Goal: Obtain resource: Download file/media

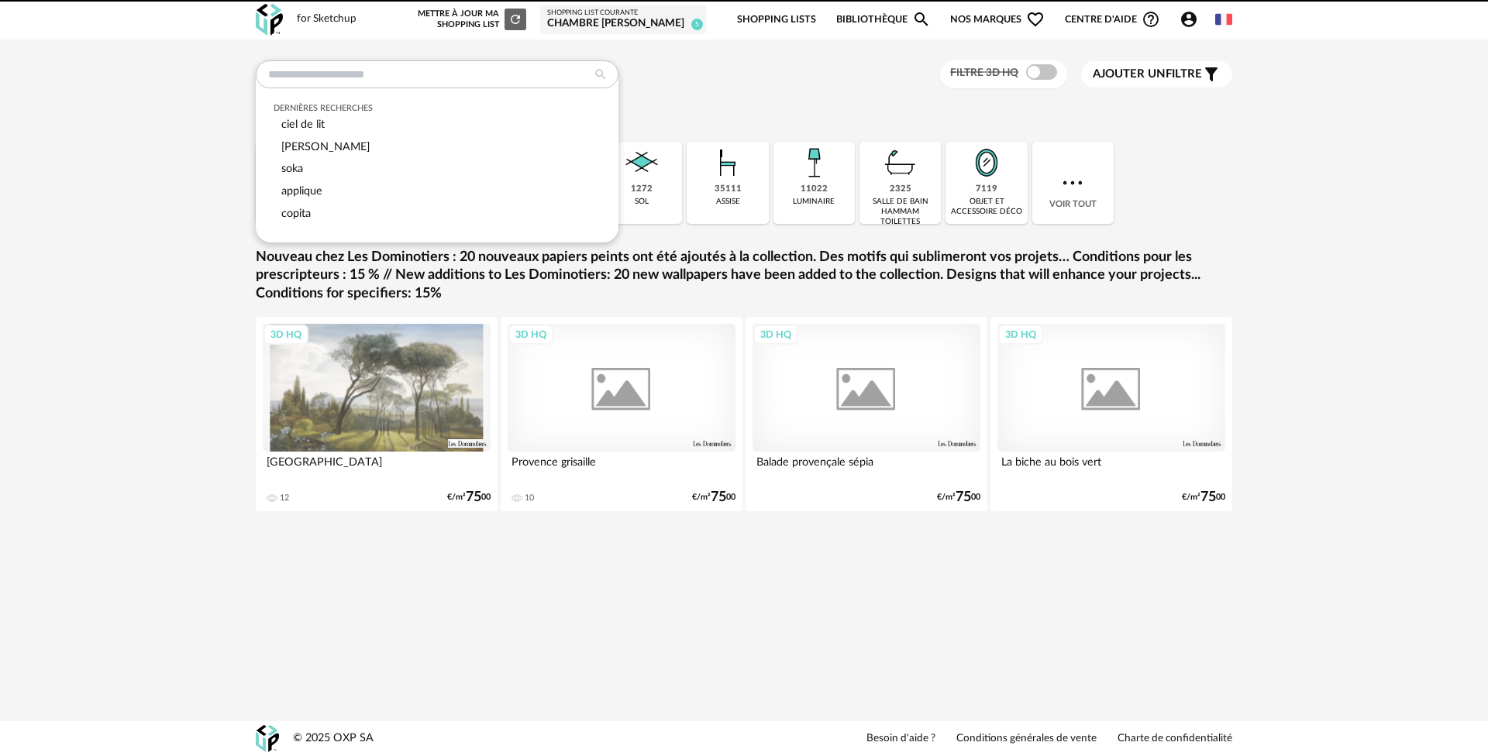
click at [366, 77] on input "text" at bounding box center [437, 74] width 363 height 28
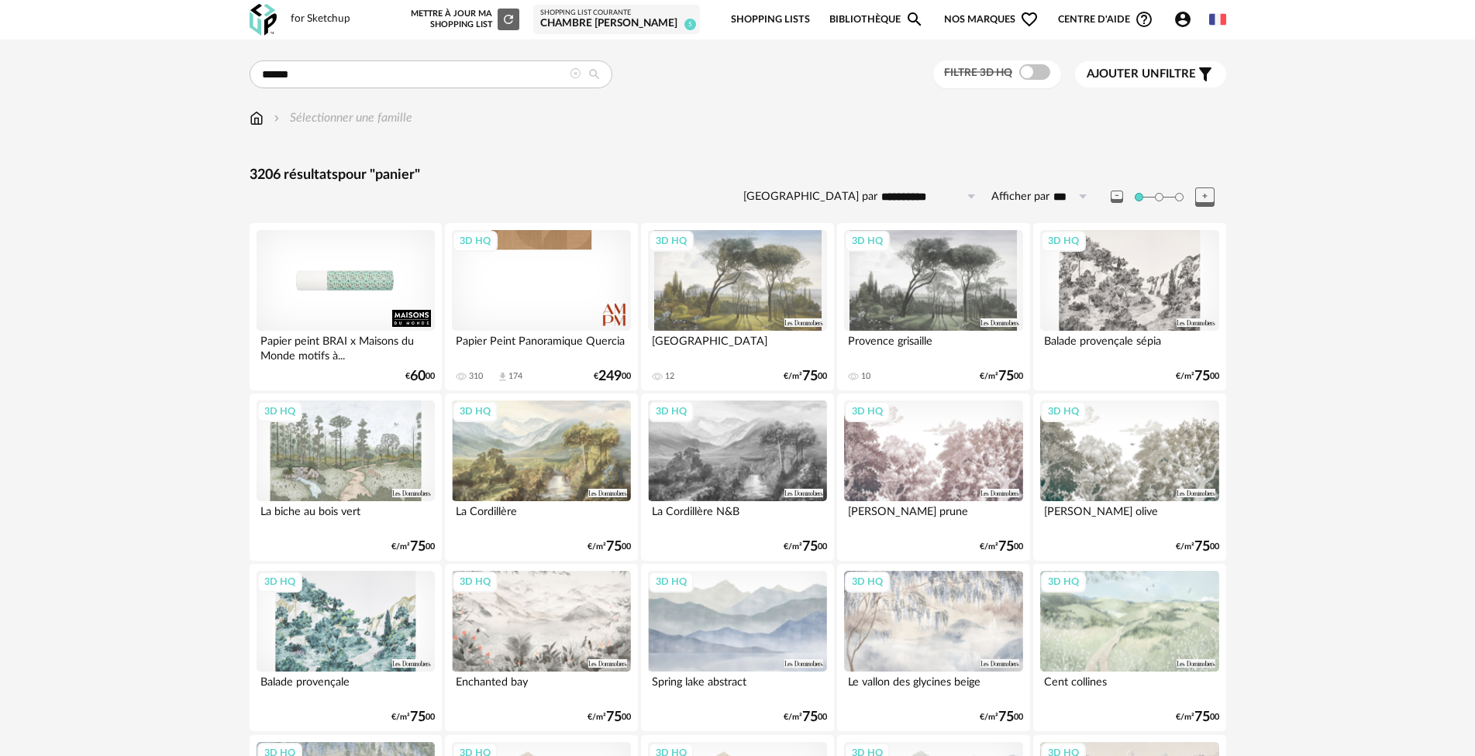
drag, startPoint x: 298, startPoint y: 73, endPoint x: 194, endPoint y: 72, distance: 104.6
type input "*********"
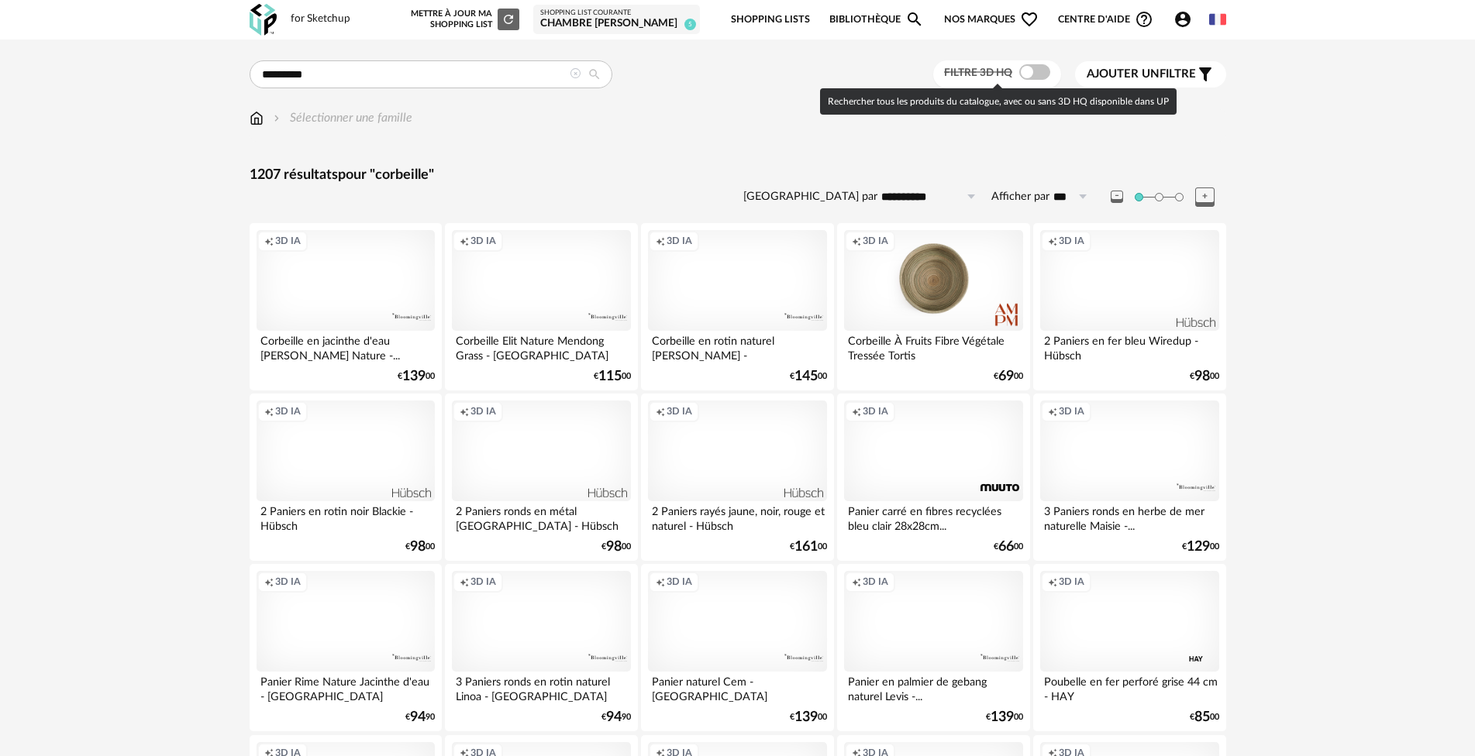
click at [1033, 71] on span at bounding box center [1034, 71] width 31 height 15
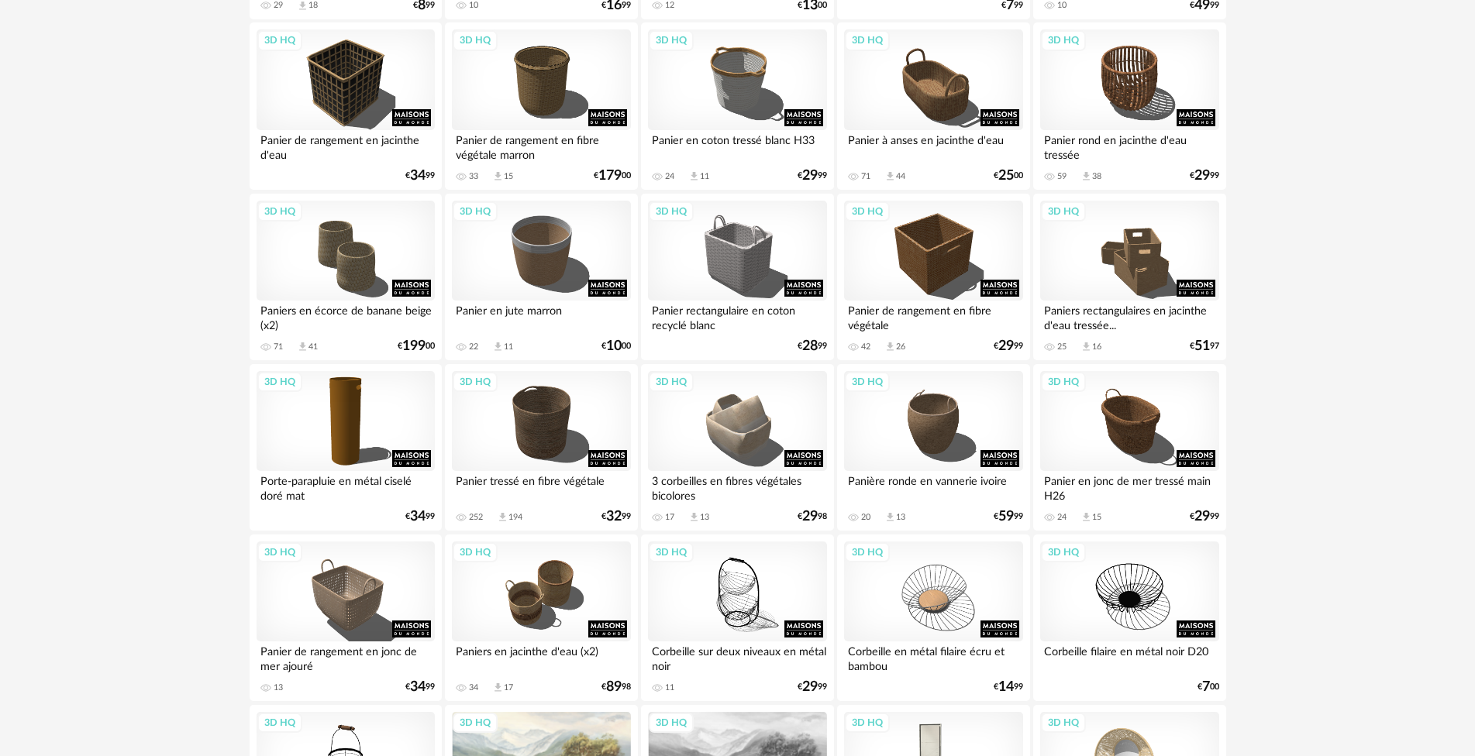
scroll to position [542, 0]
click at [518, 224] on div "3D HQ" at bounding box center [541, 250] width 178 height 101
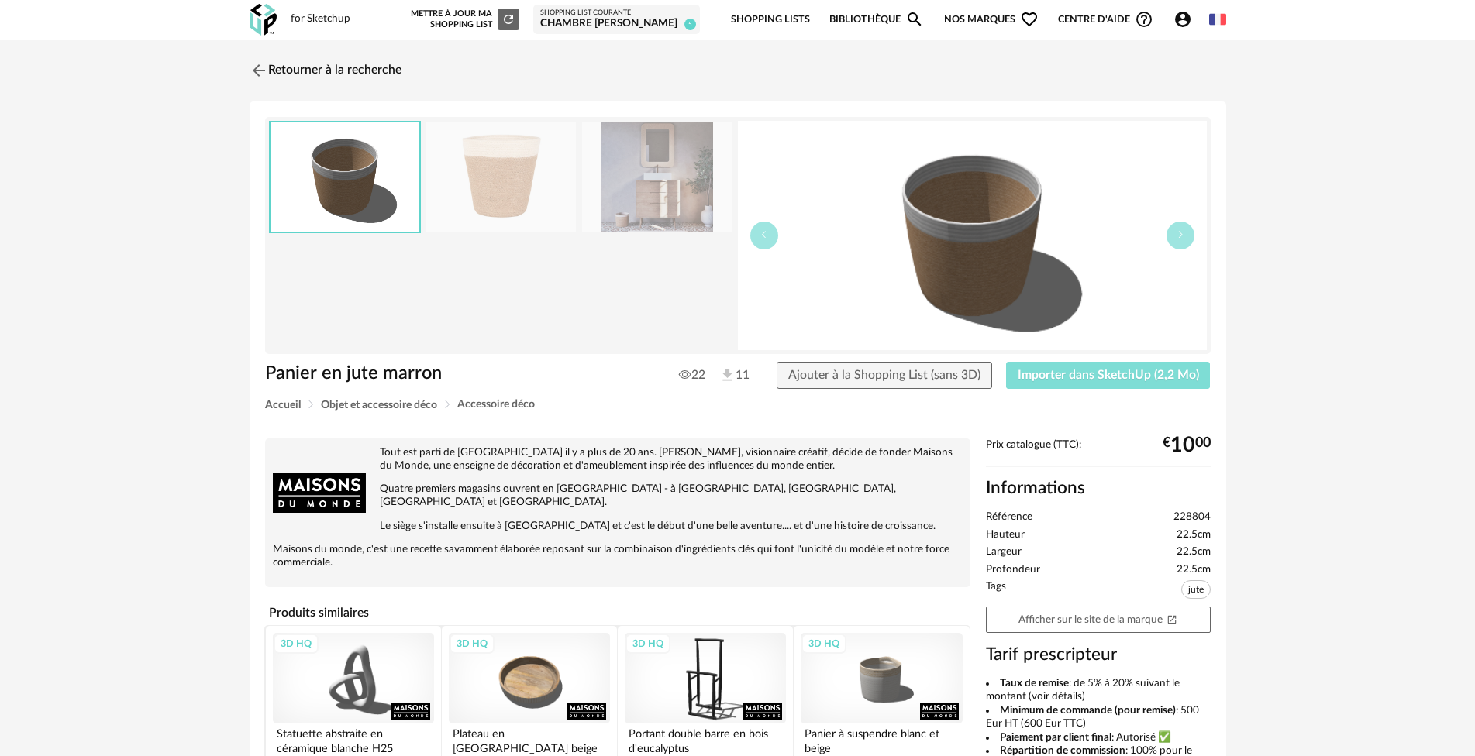
click at [1051, 370] on span "Importer dans SketchUp (2,2 Mo)" at bounding box center [1107, 375] width 181 height 12
click at [300, 70] on link "Retourner à la recherche" at bounding box center [322, 70] width 152 height 34
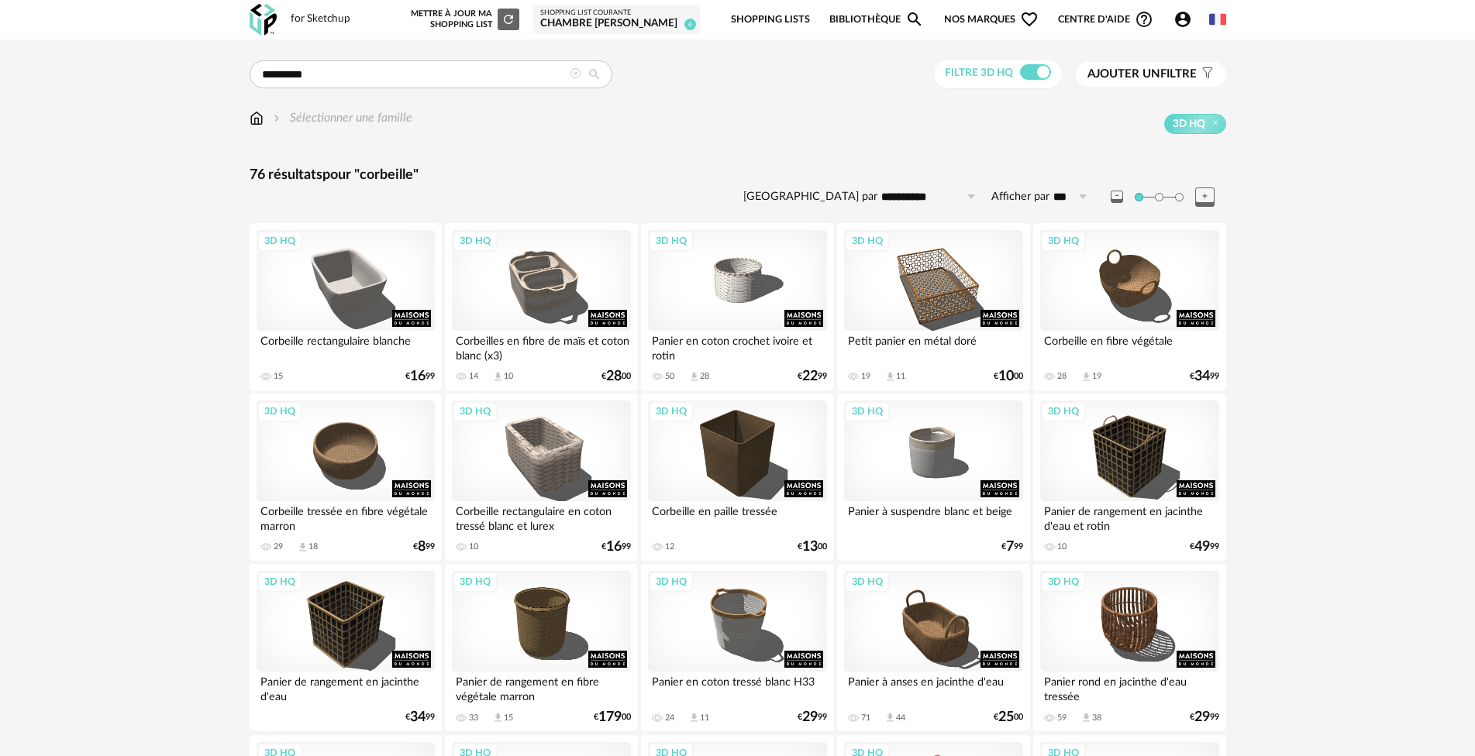
click at [250, 112] on img at bounding box center [257, 118] width 14 height 18
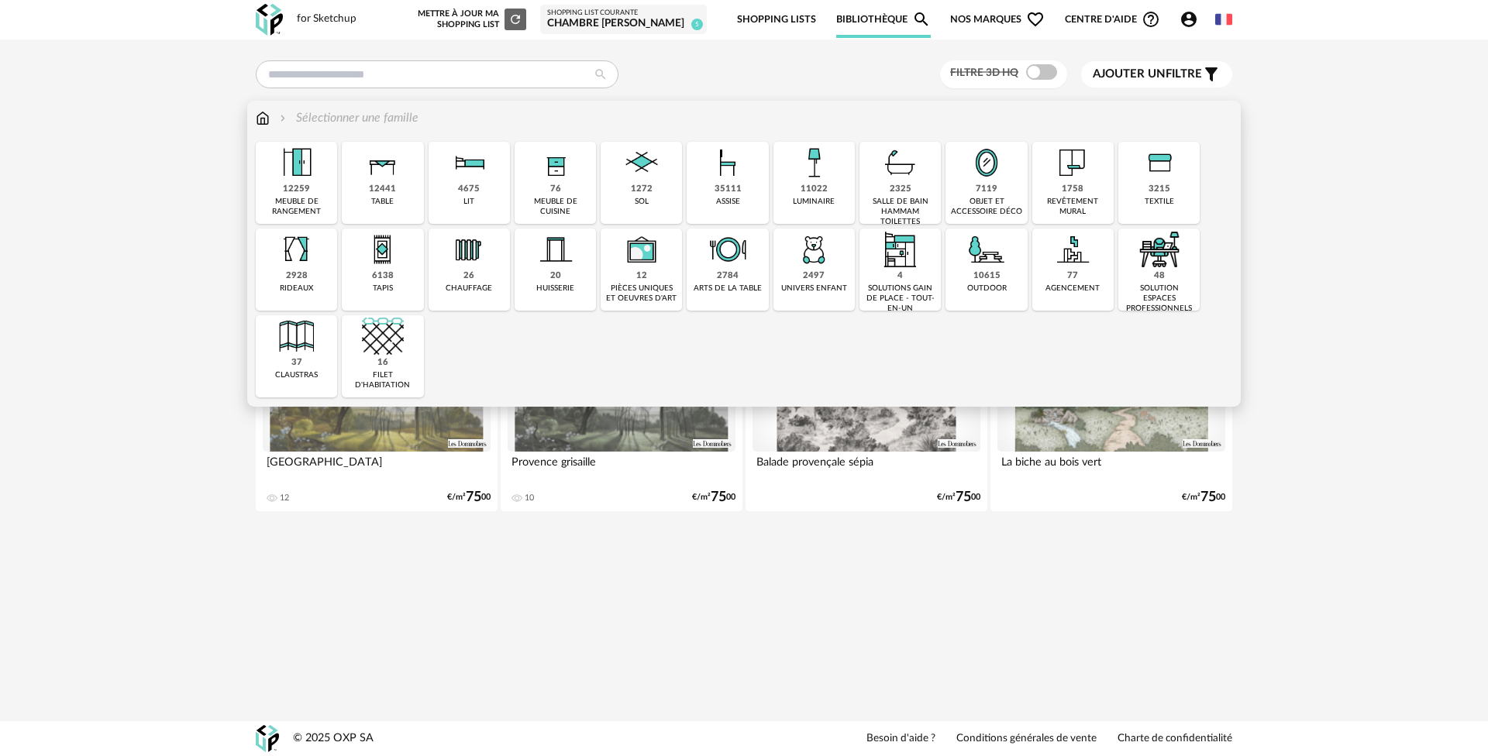
click at [807, 261] on img at bounding box center [814, 250] width 42 height 42
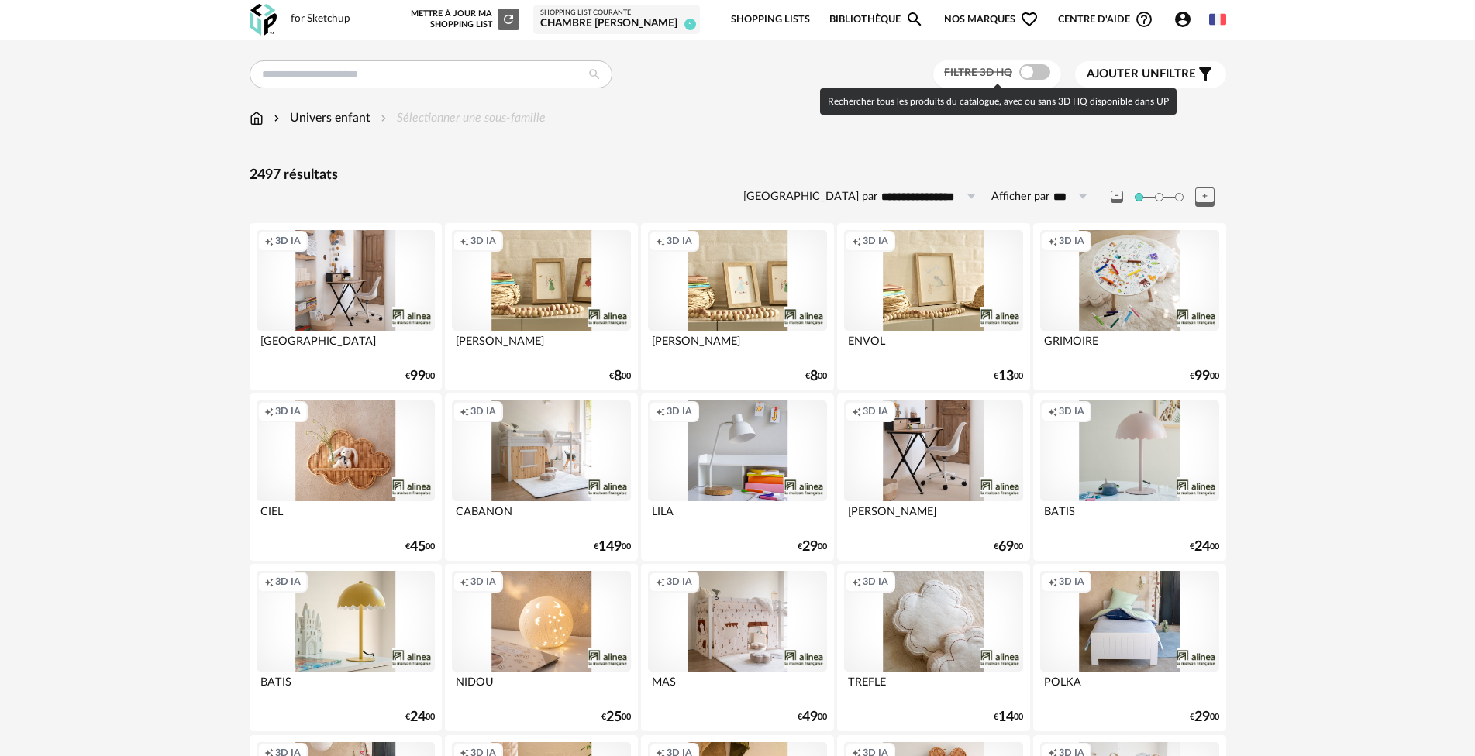
click at [1035, 69] on span at bounding box center [1034, 71] width 31 height 15
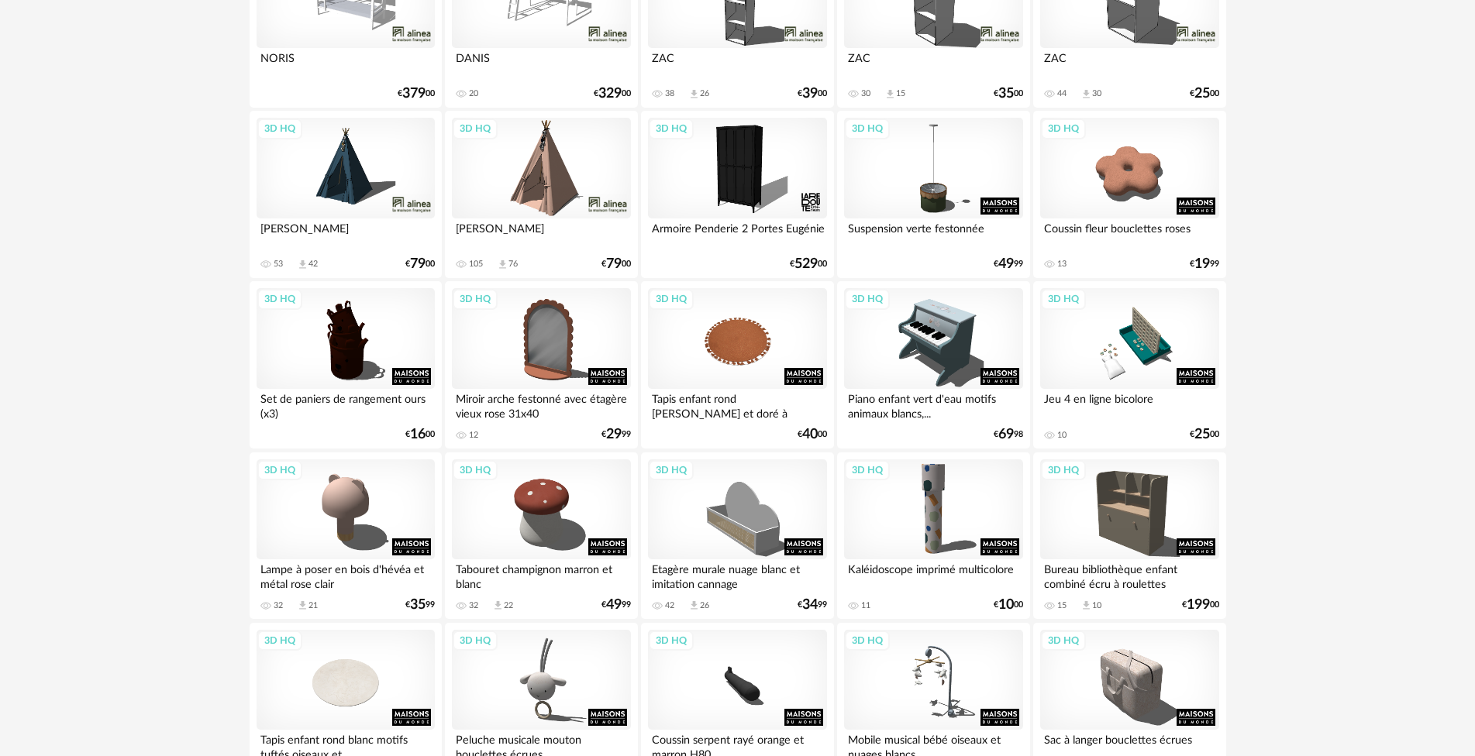
scroll to position [310, 0]
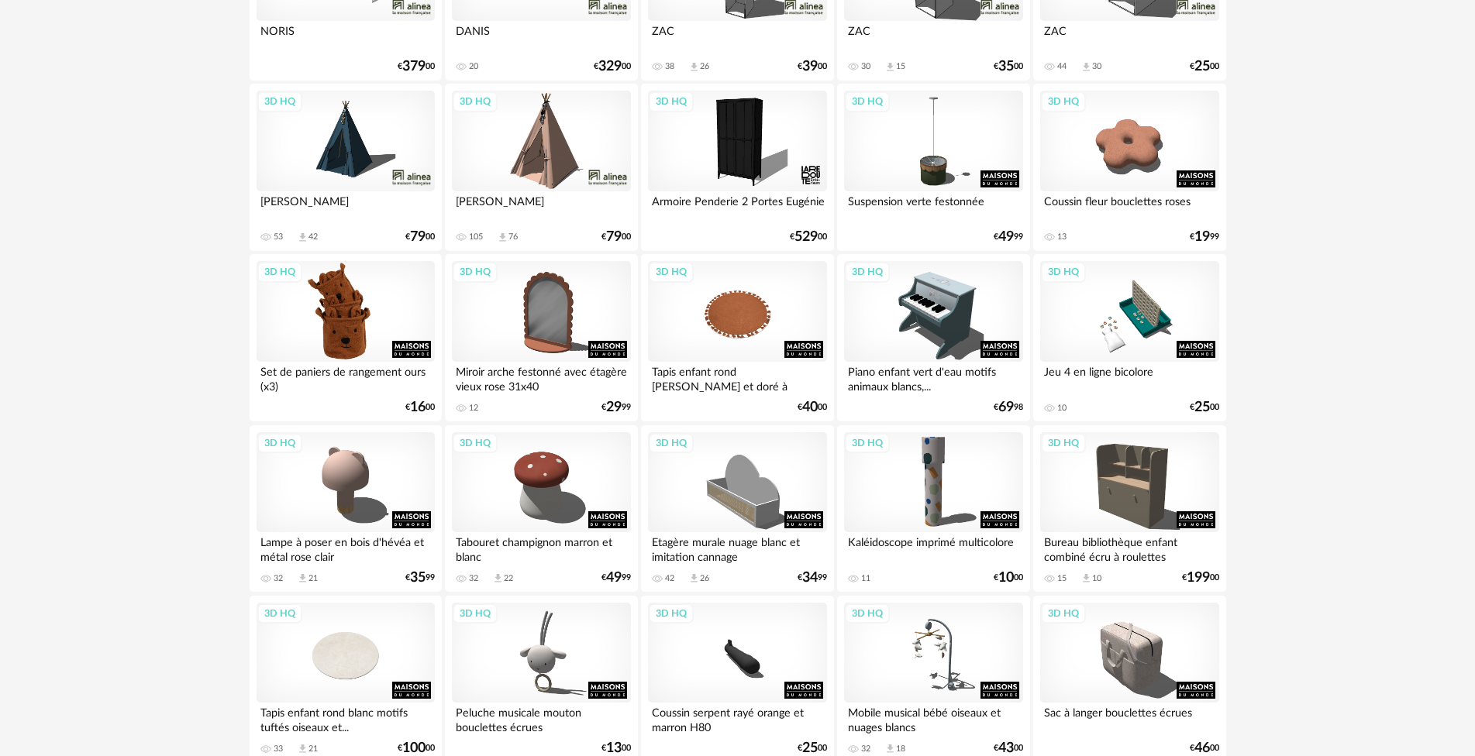
click at [360, 320] on div "3D HQ" at bounding box center [345, 311] width 178 height 101
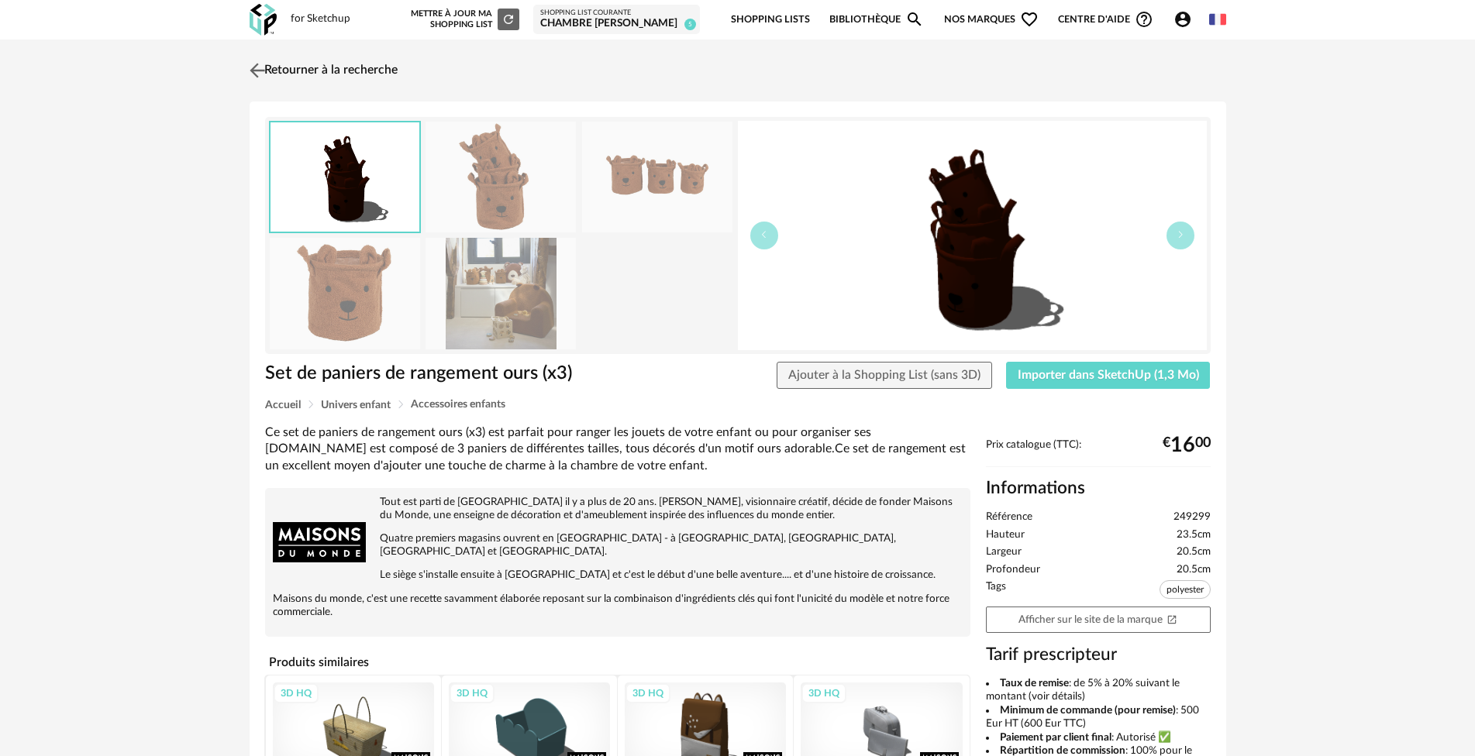
click at [270, 68] on link "Retourner à la recherche" at bounding box center [322, 70] width 152 height 34
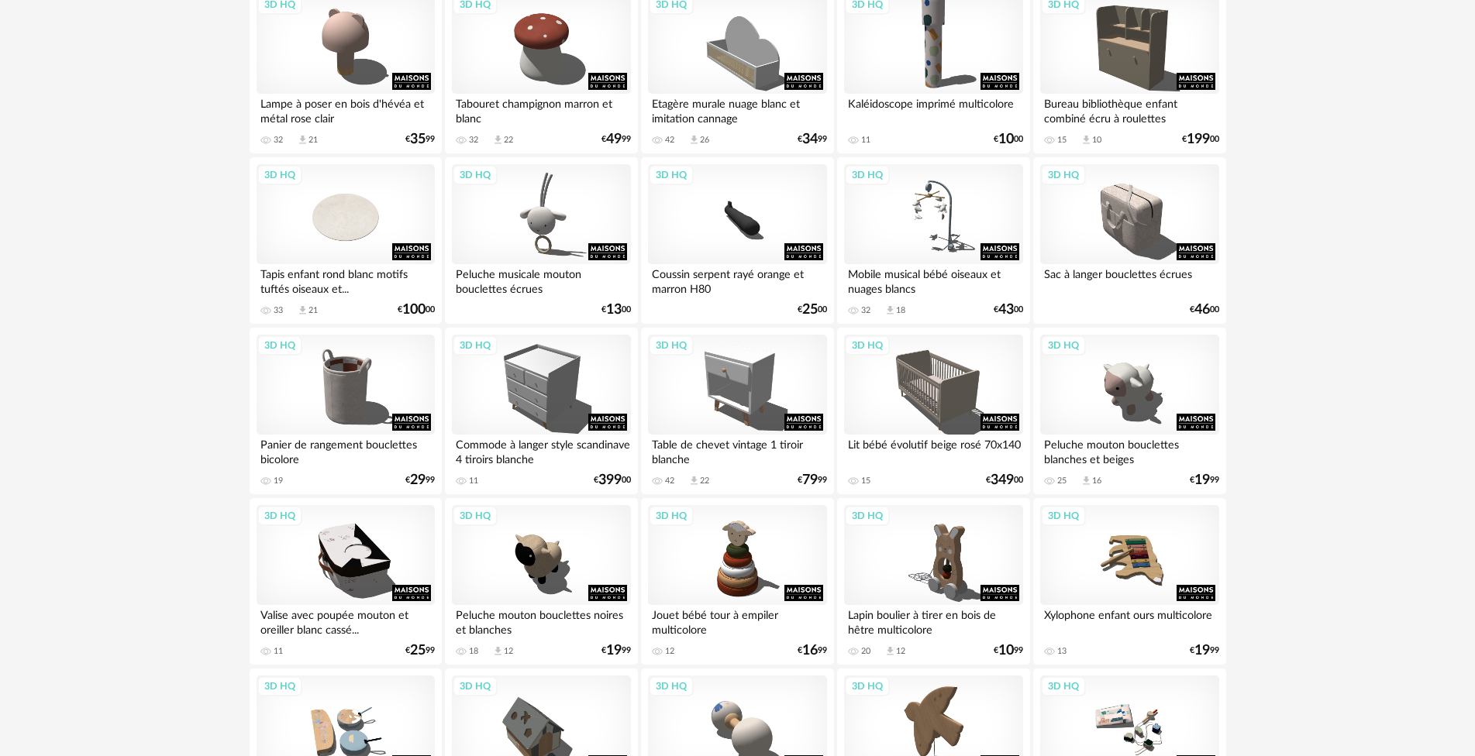
scroll to position [775, 0]
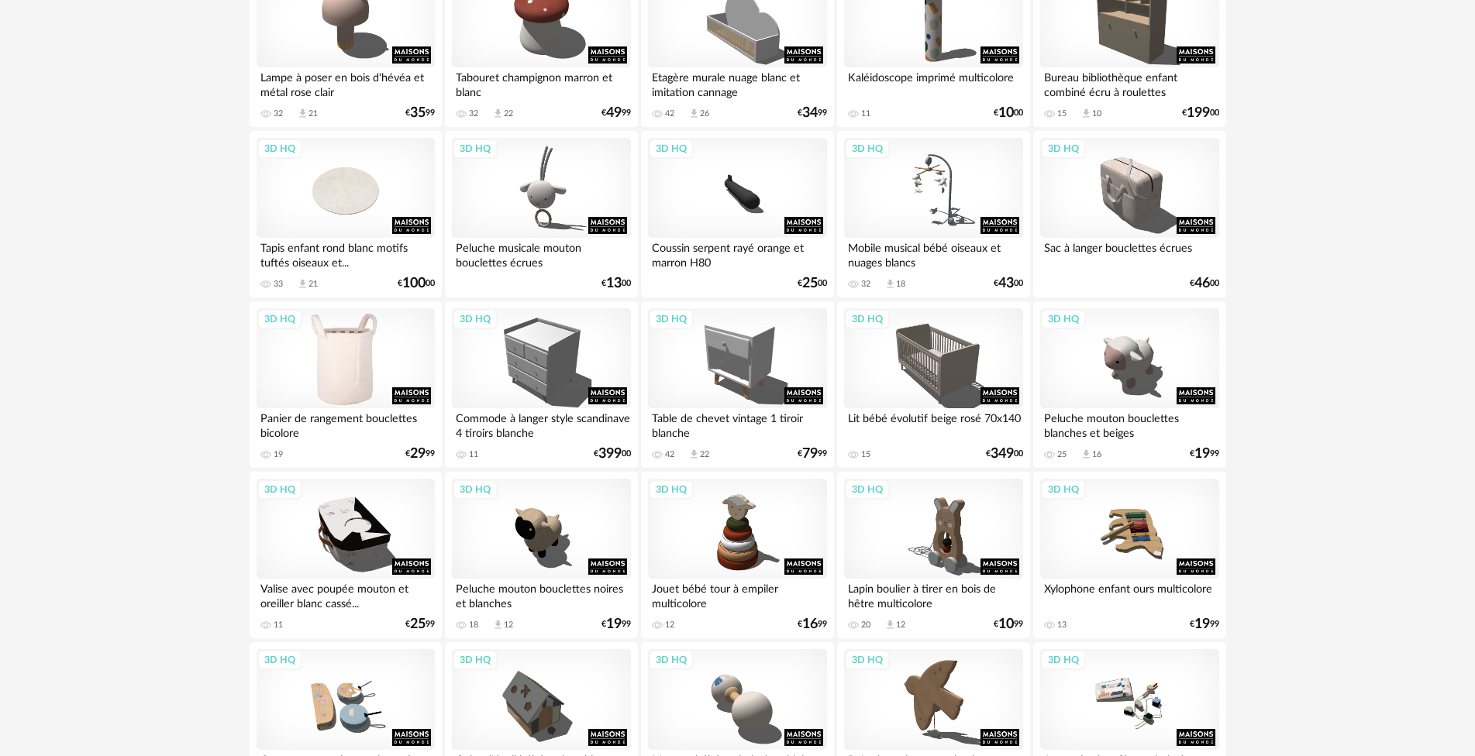
click at [320, 358] on div "3D HQ" at bounding box center [345, 358] width 178 height 101
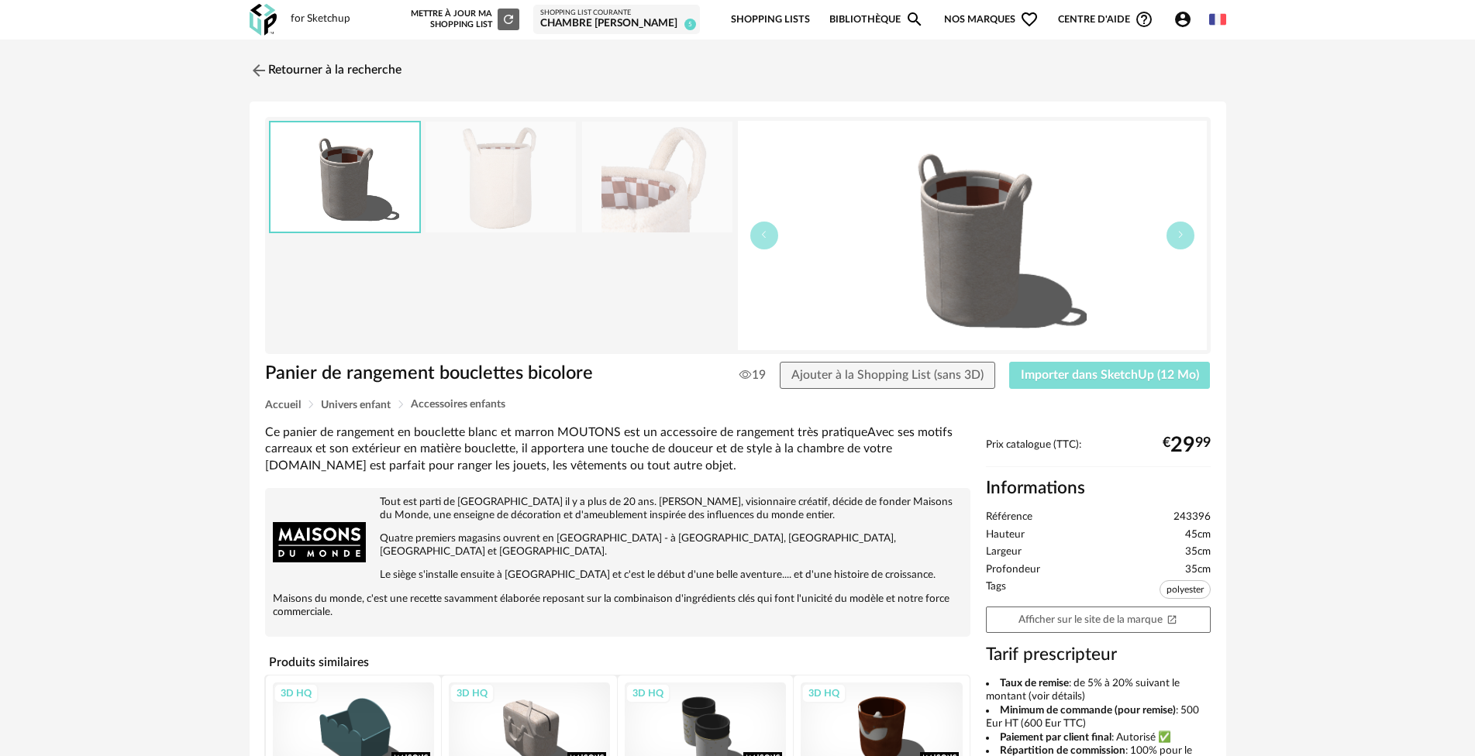
click at [1134, 371] on span "Importer dans SketchUp (12 Mo)" at bounding box center [1109, 375] width 178 height 12
click at [280, 61] on link "Retourner à la recherche" at bounding box center [322, 70] width 152 height 34
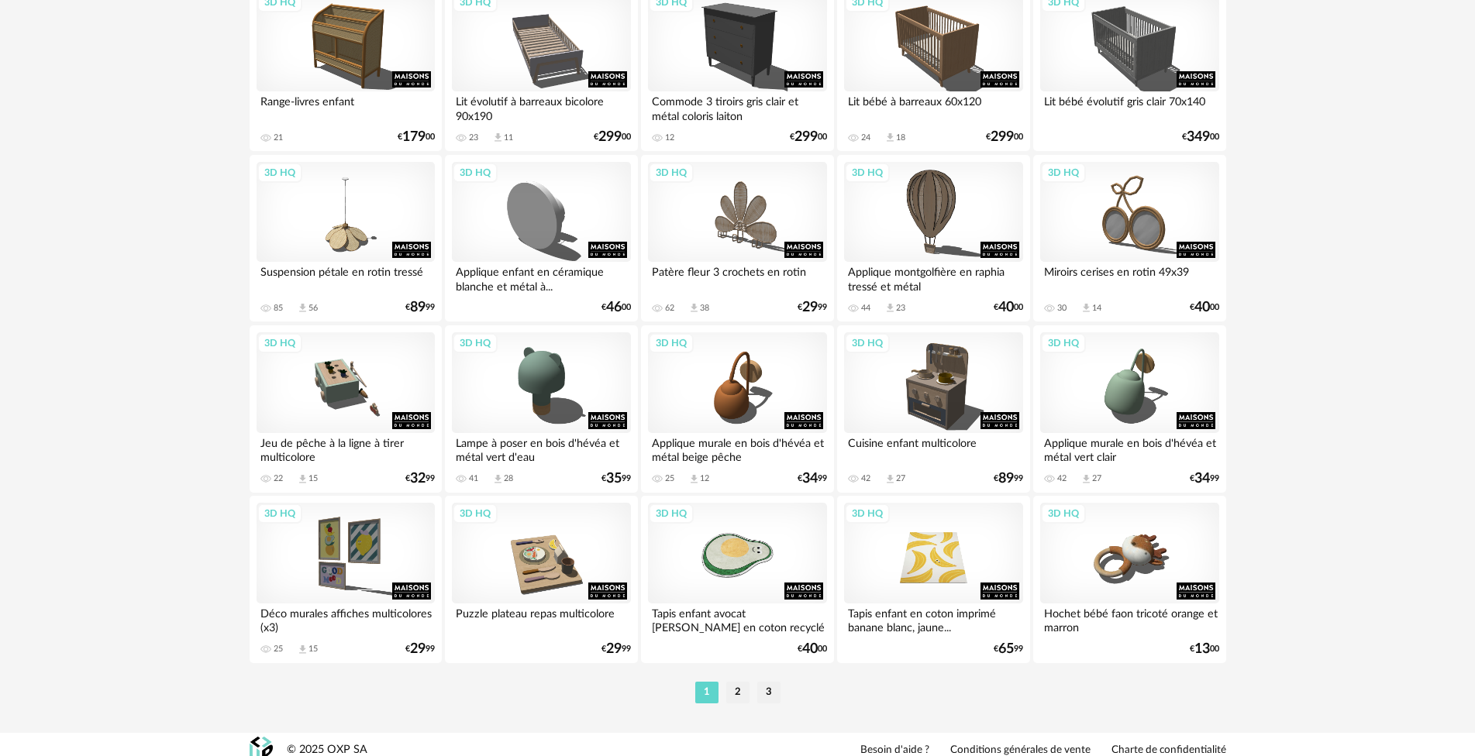
scroll to position [2979, 0]
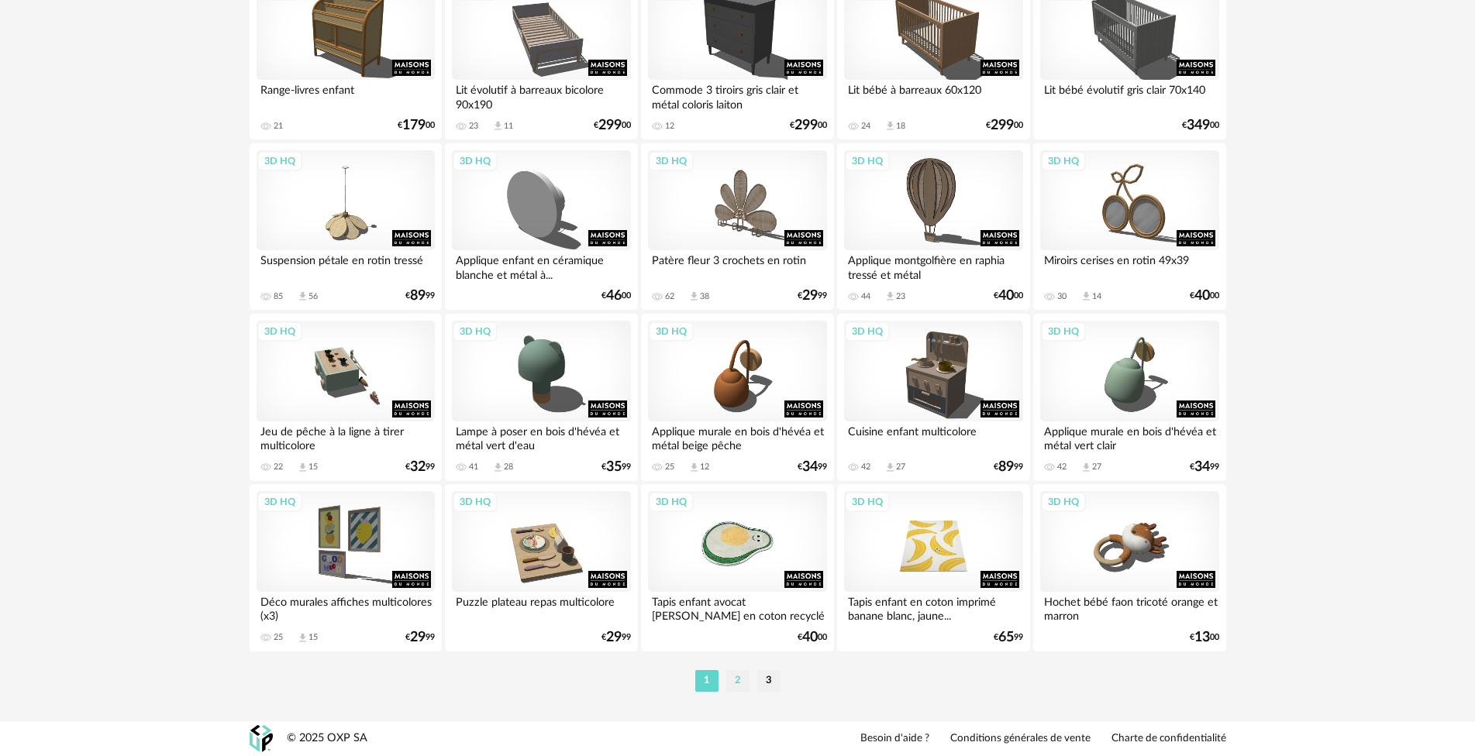
click at [738, 687] on li "2" at bounding box center [737, 681] width 23 height 22
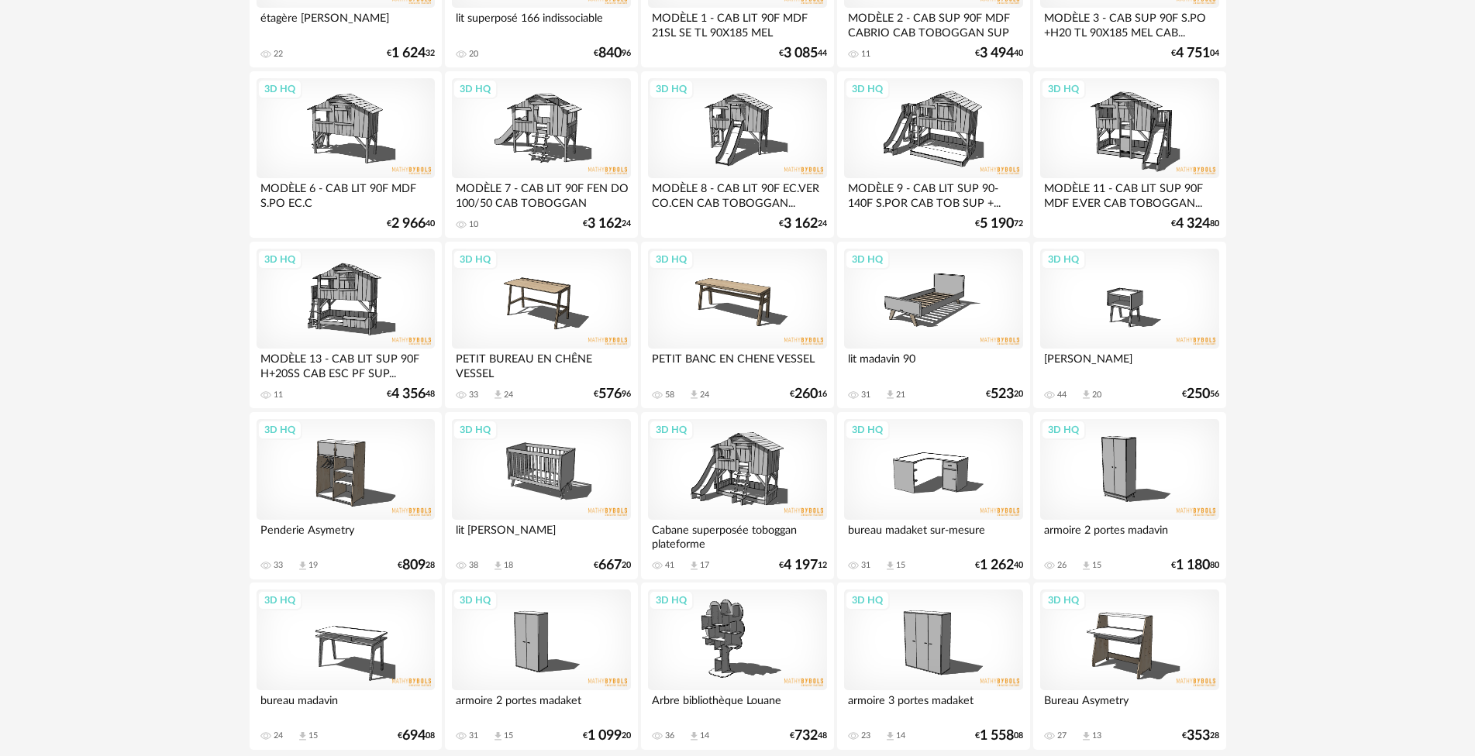
scroll to position [2979, 0]
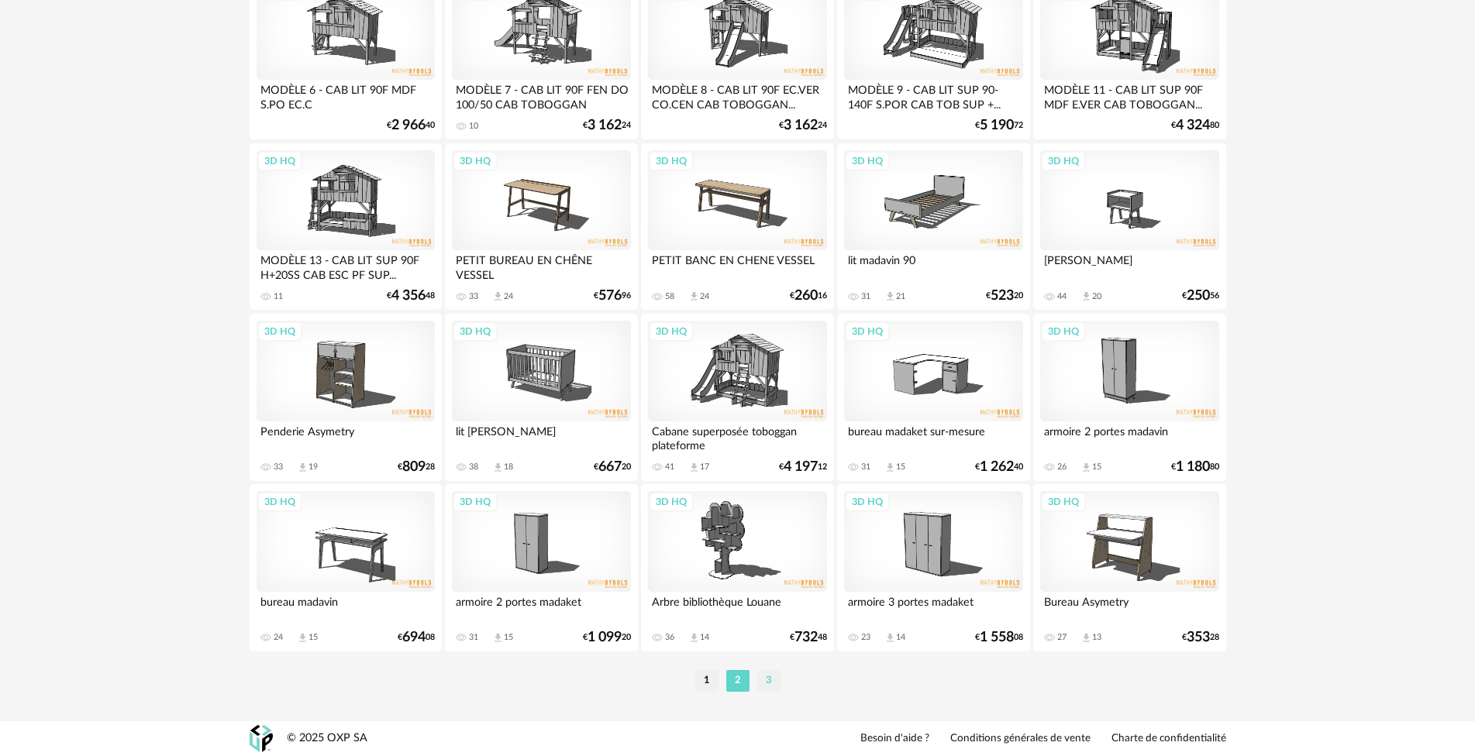
click at [771, 682] on li "3" at bounding box center [768, 681] width 23 height 22
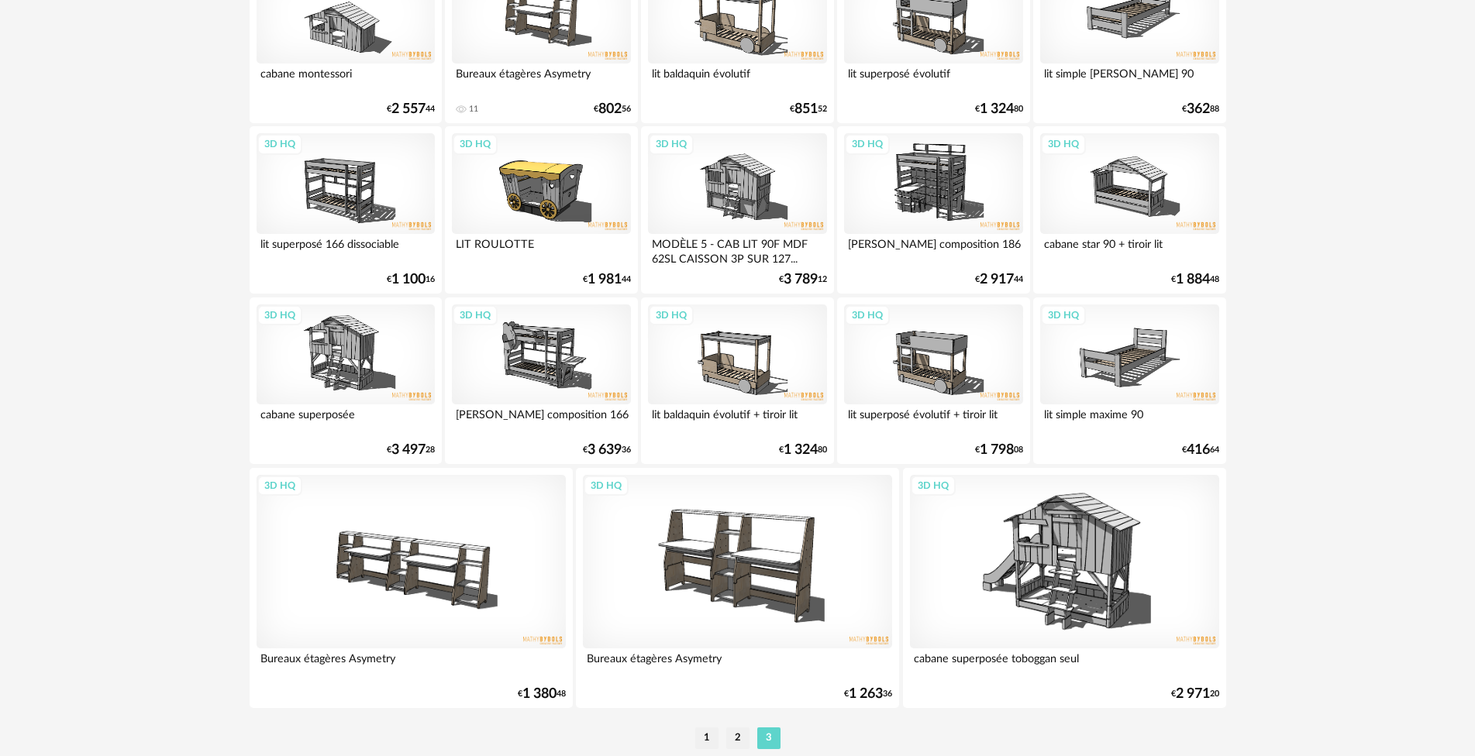
scroll to position [2200, 0]
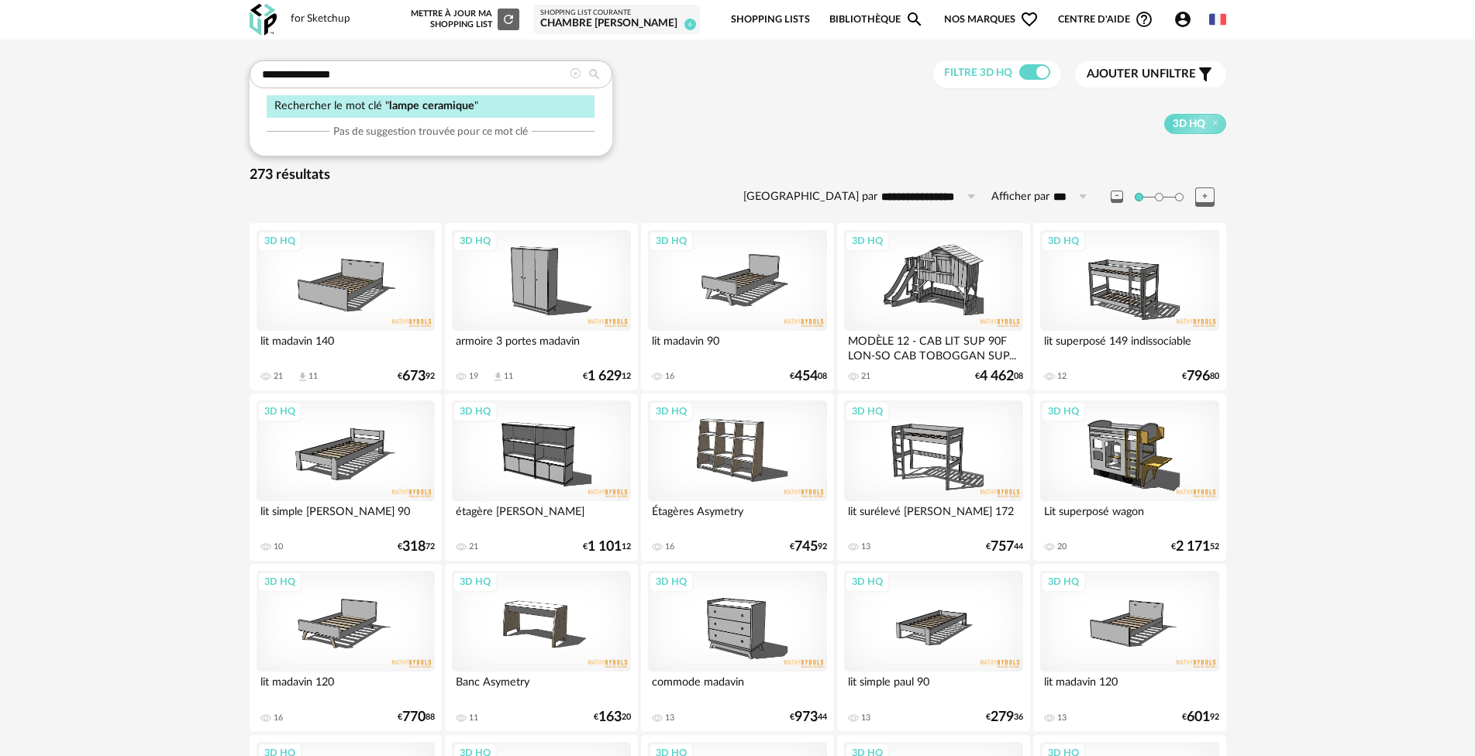
type input "**********"
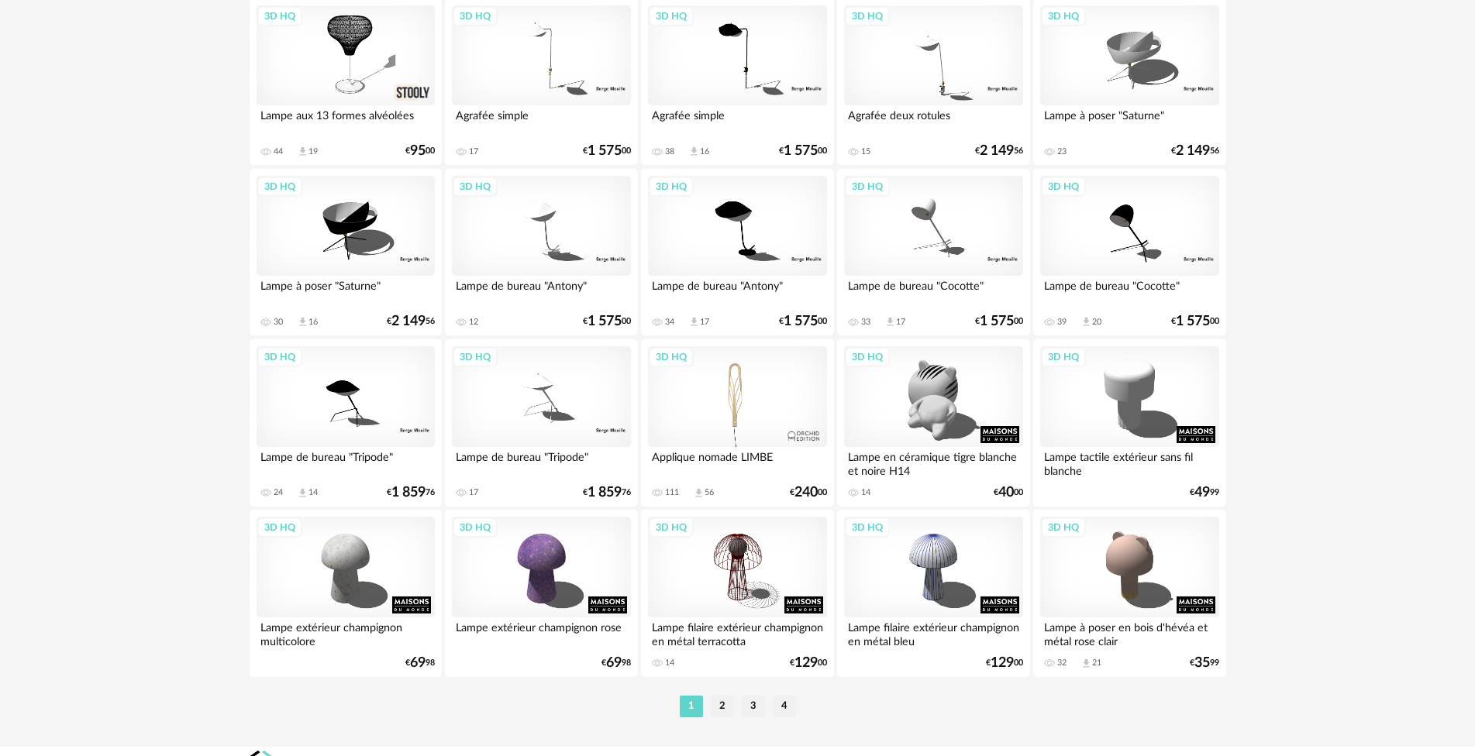
scroll to position [2979, 0]
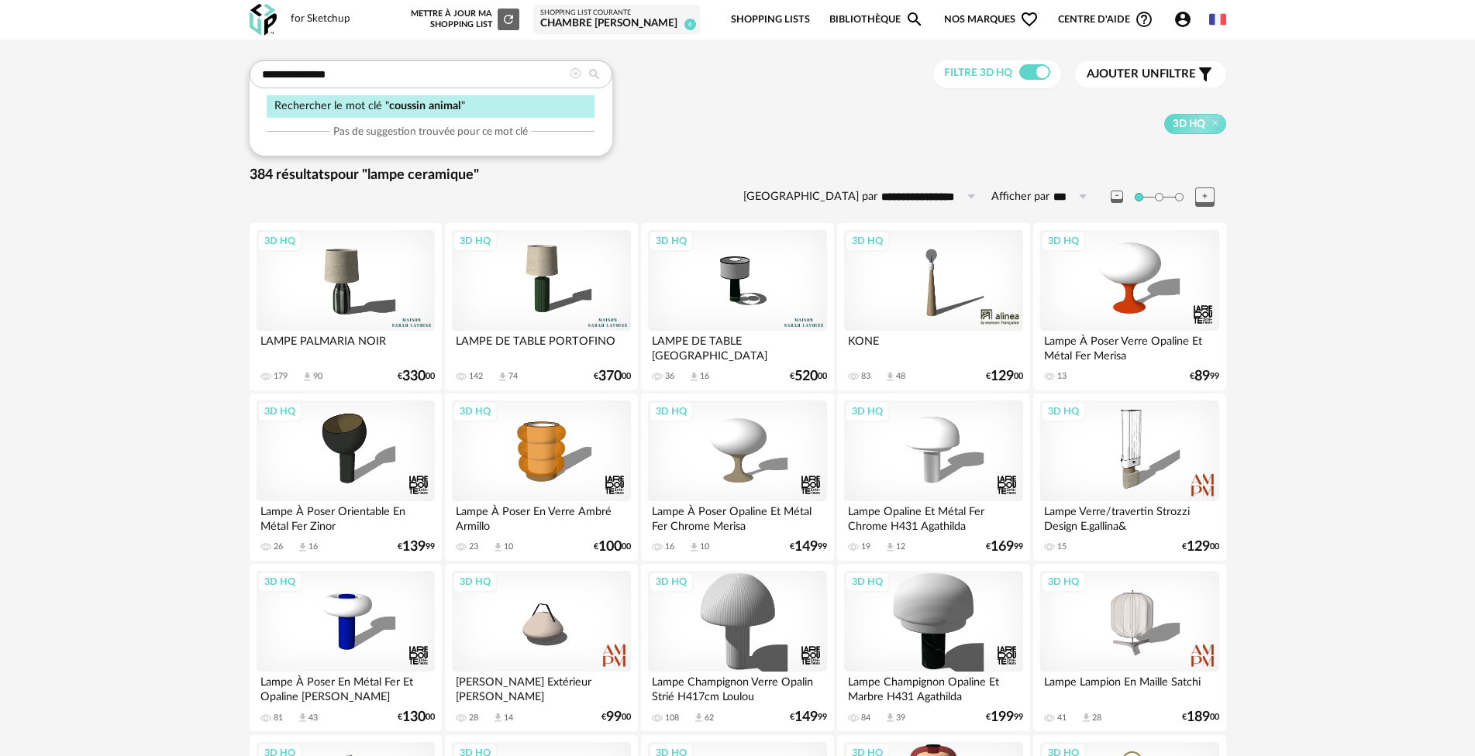
type input "**********"
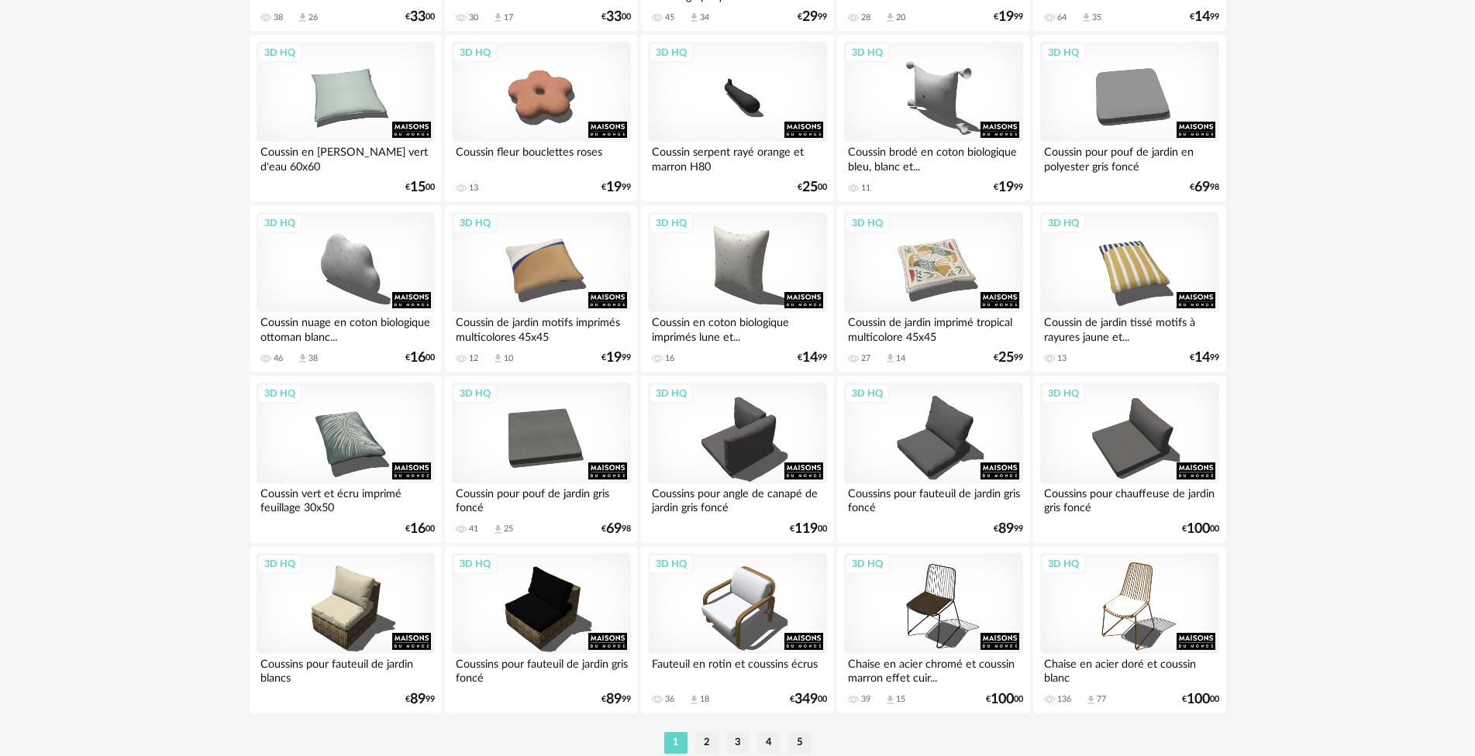
scroll to position [2944, 0]
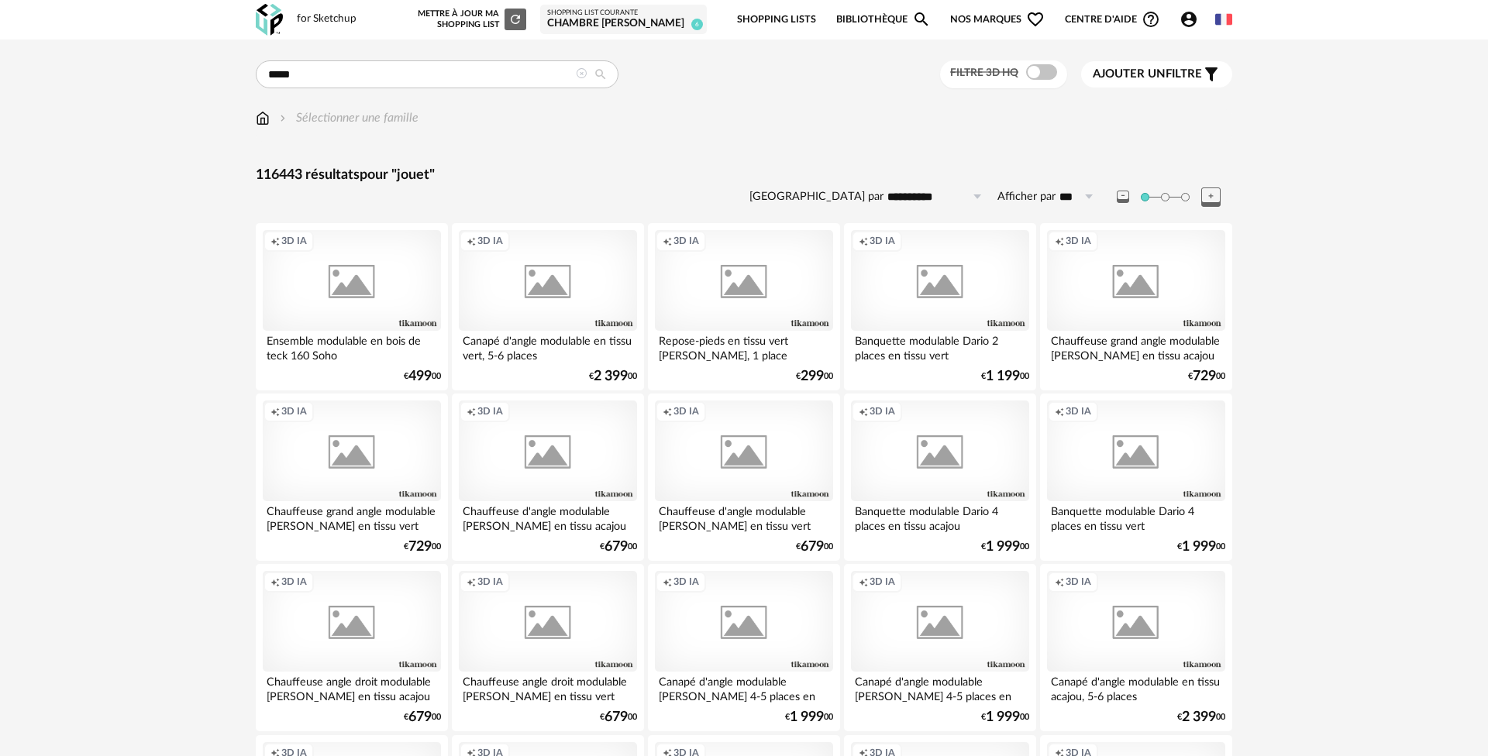
type input "*****"
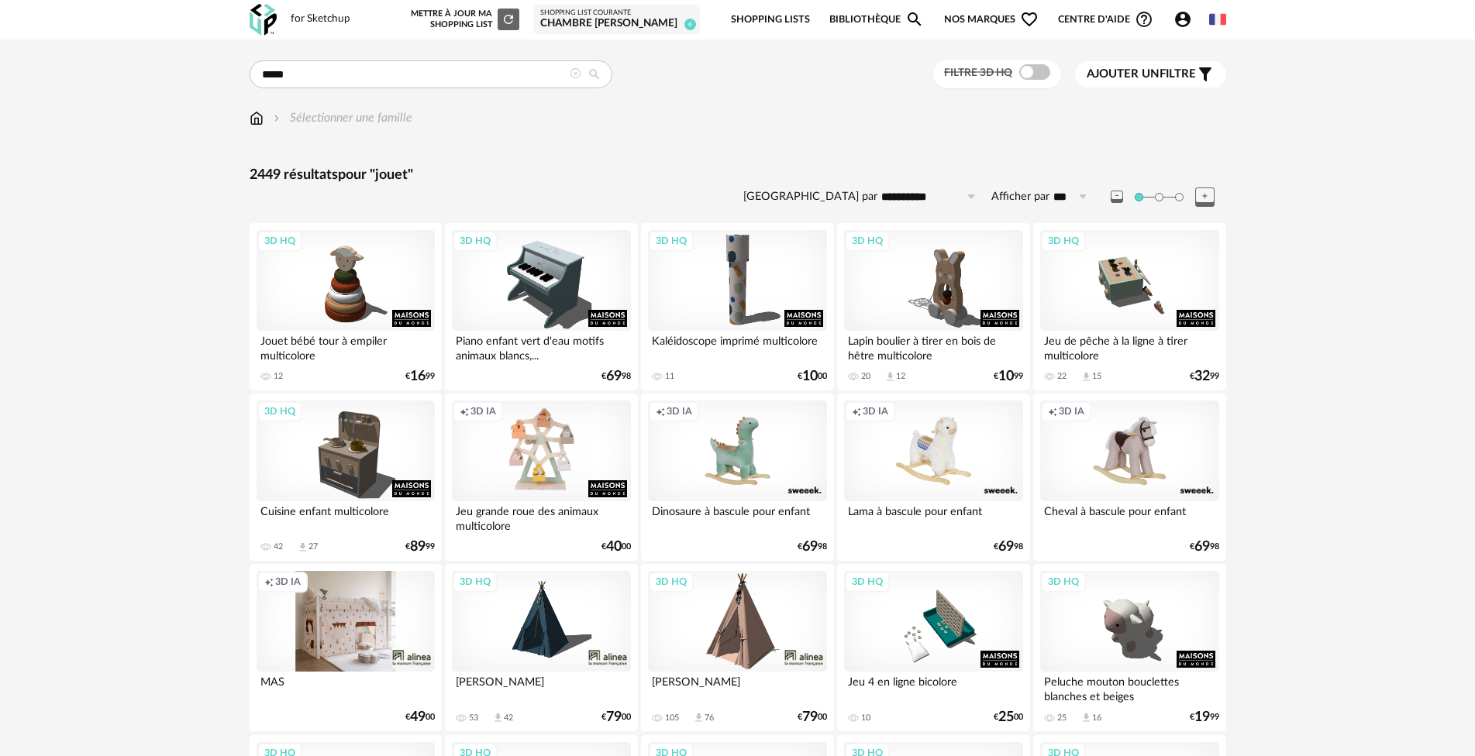
click at [1033, 78] on span at bounding box center [1034, 71] width 31 height 15
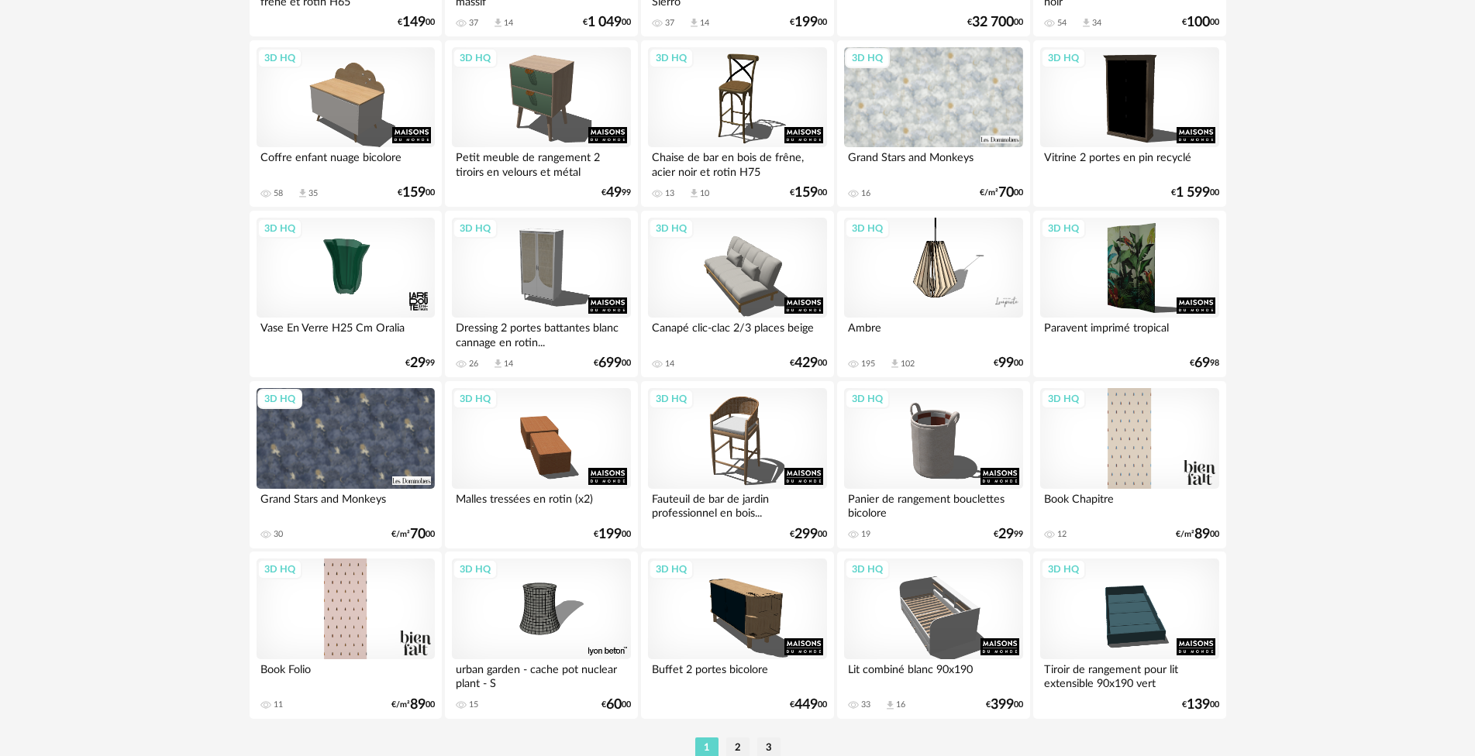
scroll to position [2979, 0]
